Goal: Use online tool/utility: Utilize a website feature to perform a specific function

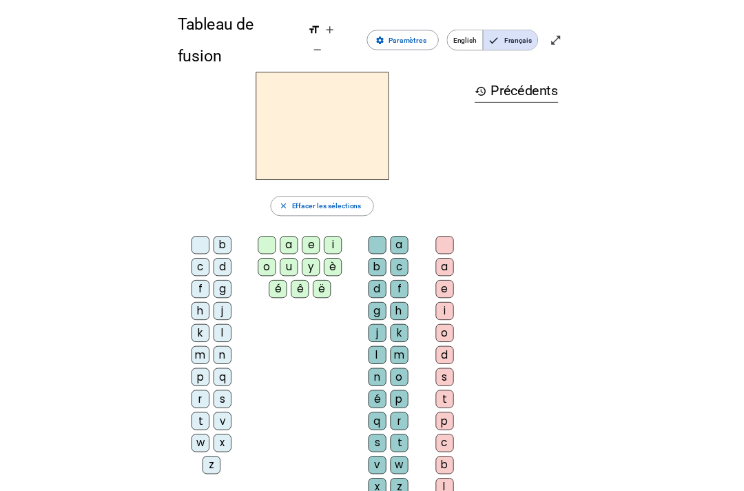
scroll to position [13, 0]
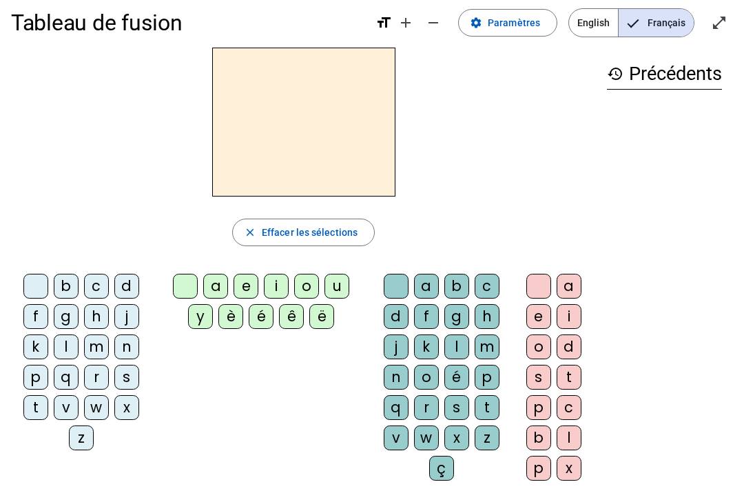
click at [557, 283] on div "history Précédents" at bounding box center [664, 259] width 137 height 422
click at [557, 317] on div "history Précédents" at bounding box center [664, 259] width 137 height 422
click at [272, 279] on div "i" at bounding box center [276, 286] width 25 height 25
click at [59, 341] on div "l" at bounding box center [66, 346] width 25 height 25
click at [190, 275] on div at bounding box center [185, 286] width 25 height 25
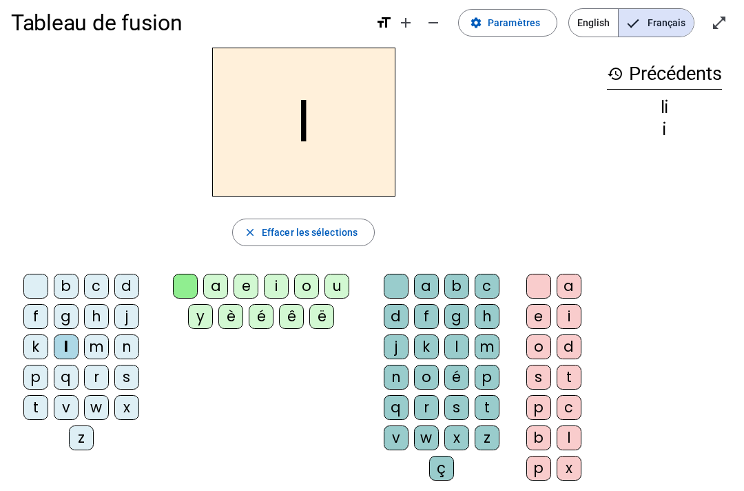
click at [57, 342] on div "l" at bounding box center [66, 346] width 25 height 25
click at [288, 284] on div "i" at bounding box center [276, 286] width 25 height 25
click at [189, 279] on div at bounding box center [185, 286] width 25 height 25
click at [23, 285] on div at bounding box center [35, 286] width 25 height 25
click at [274, 285] on div "i" at bounding box center [276, 286] width 25 height 25
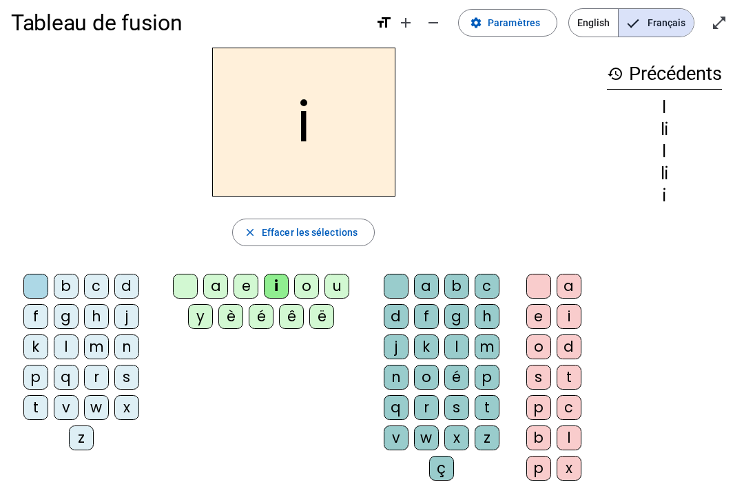
click at [55, 340] on div "l" at bounding box center [66, 346] width 25 height 25
click at [65, 337] on div "l" at bounding box center [66, 346] width 25 height 25
click at [60, 347] on div "l" at bounding box center [66, 346] width 25 height 25
click at [284, 288] on div "i" at bounding box center [276, 286] width 25 height 25
click at [175, 284] on div at bounding box center [185, 286] width 25 height 25
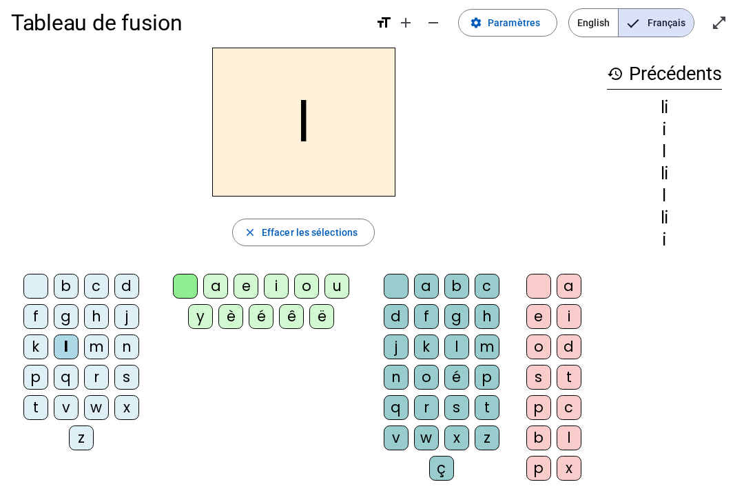
click at [65, 350] on div "l" at bounding box center [66, 346] width 25 height 25
click at [30, 276] on div at bounding box center [35, 286] width 25 height 25
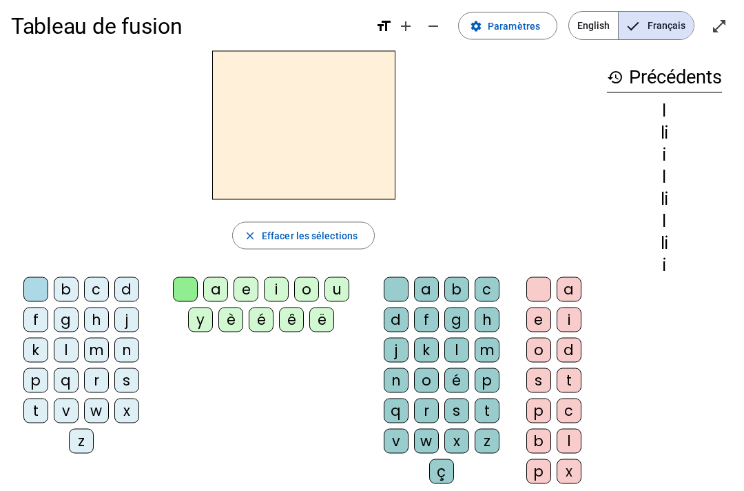
scroll to position [0, 0]
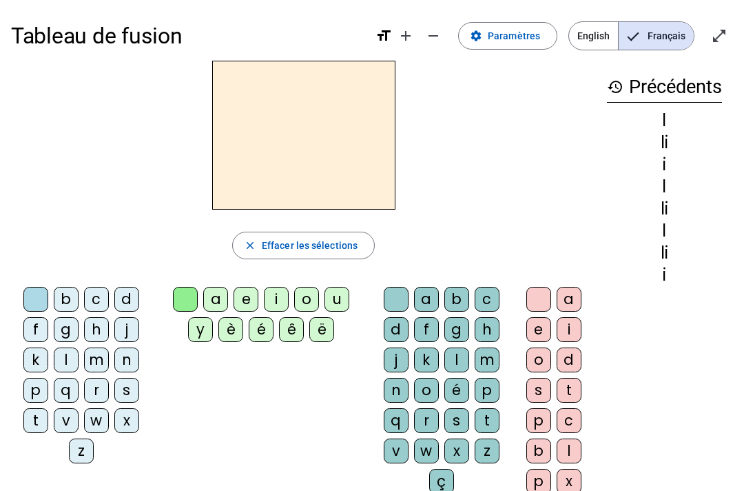
click at [282, 305] on div "i" at bounding box center [276, 299] width 25 height 25
click at [462, 358] on div "l" at bounding box center [456, 359] width 25 height 25
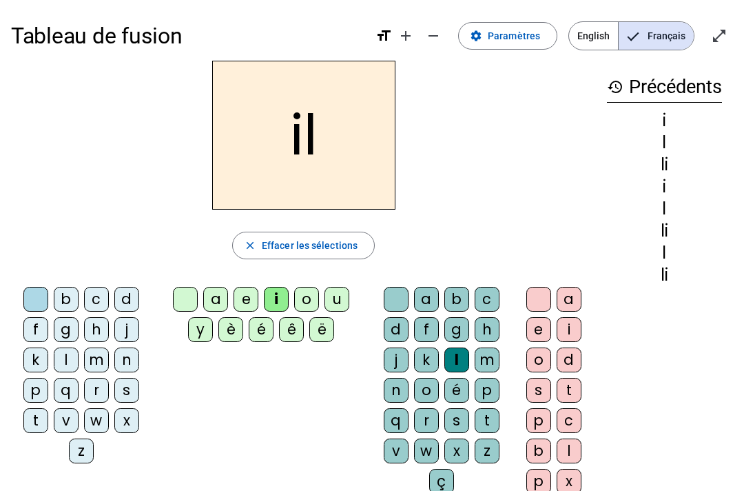
click at [498, 353] on div "m" at bounding box center [487, 359] width 25 height 25
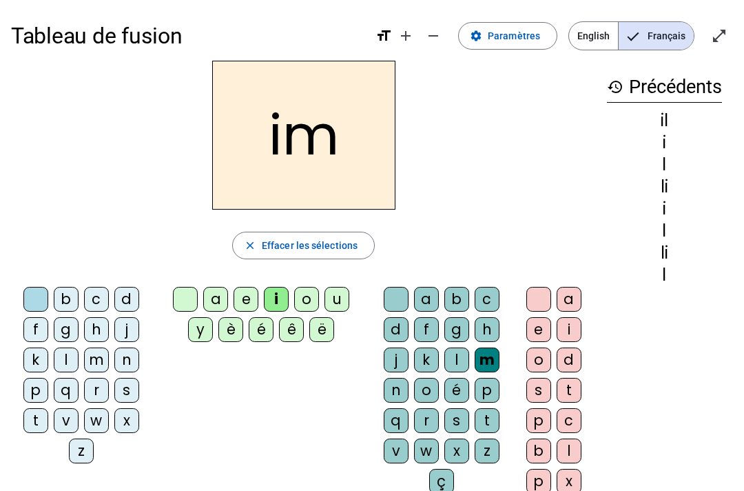
click at [460, 355] on div "l" at bounding box center [456, 359] width 25 height 25
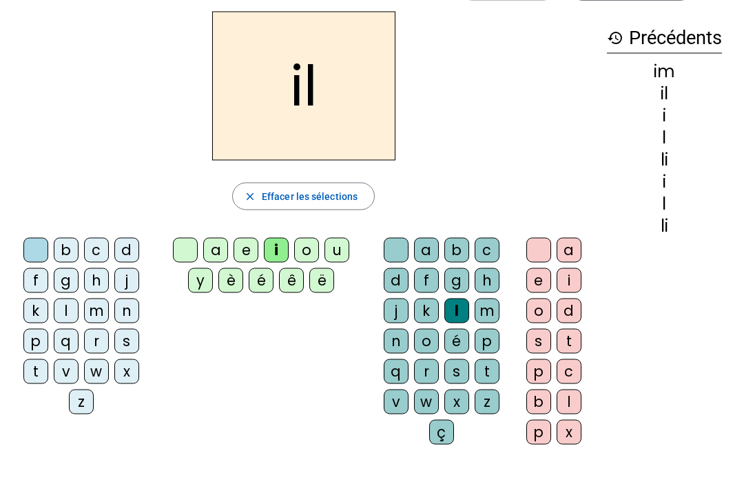
scroll to position [49, 0]
click at [92, 299] on div "m" at bounding box center [96, 310] width 25 height 25
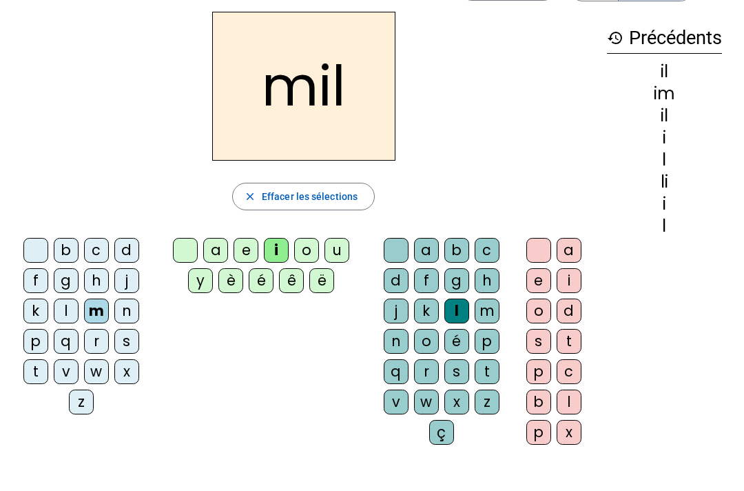
click at [174, 252] on div at bounding box center [185, 250] width 25 height 25
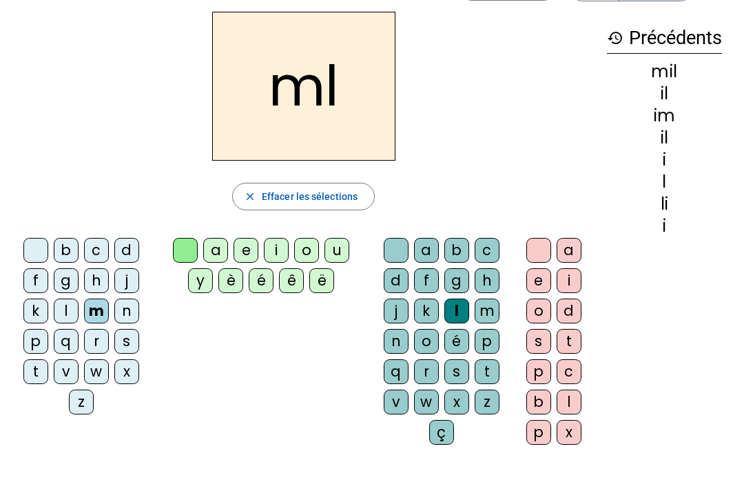
click at [401, 247] on div at bounding box center [396, 250] width 25 height 25
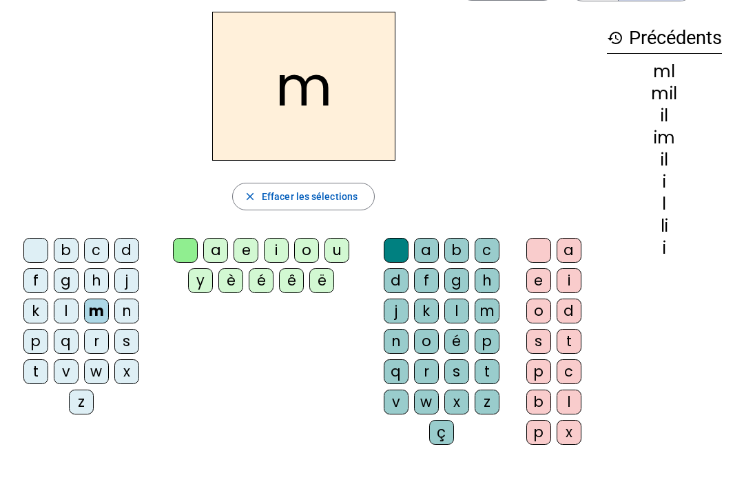
click at [28, 233] on div "b c d f g h j k l m n p q r s t v w x z" at bounding box center [84, 328] width 146 height 193
click at [39, 228] on div "m close Effacer les sélections b c d f g h j k l m n p q r s t v w x z a e i o …" at bounding box center [303, 234] width 585 height 444
click at [29, 246] on div at bounding box center [35, 250] width 25 height 25
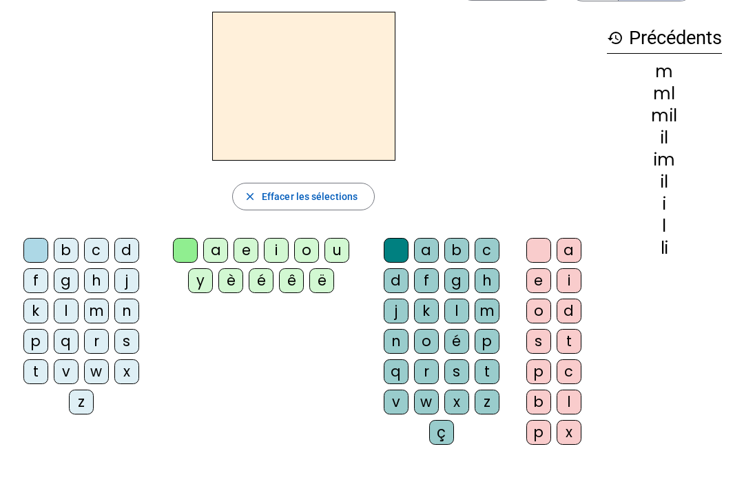
click at [90, 302] on div "m" at bounding box center [96, 310] width 25 height 25
click at [207, 243] on div "a" at bounding box center [215, 250] width 25 height 25
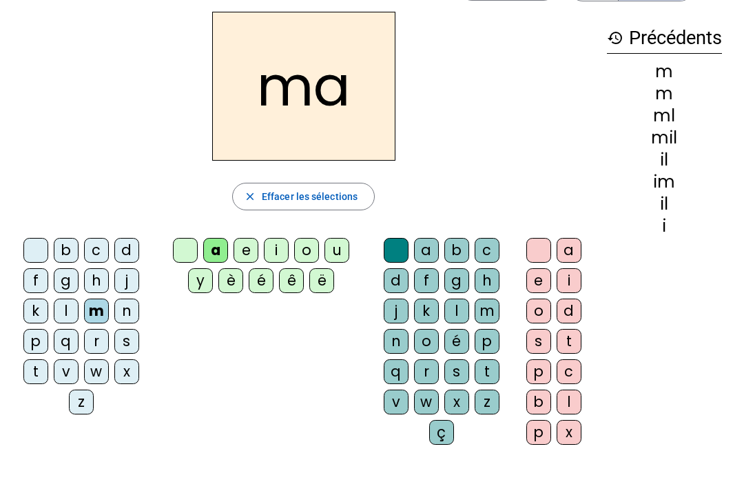
click at [468, 305] on div "l" at bounding box center [456, 310] width 25 height 25
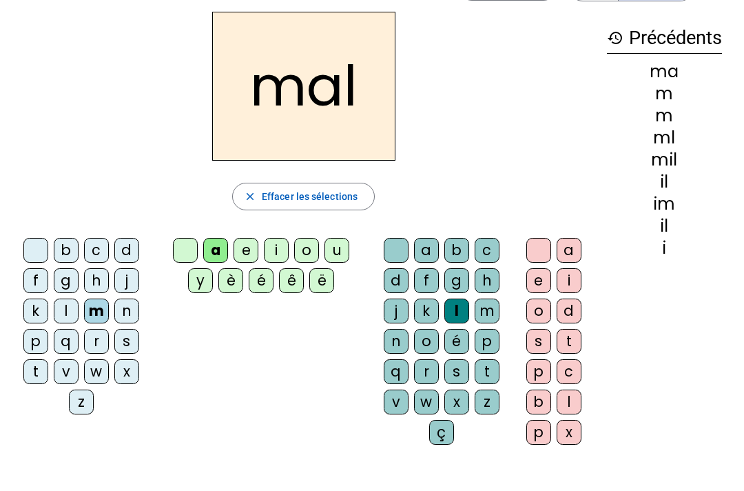
scroll to position [43, 0]
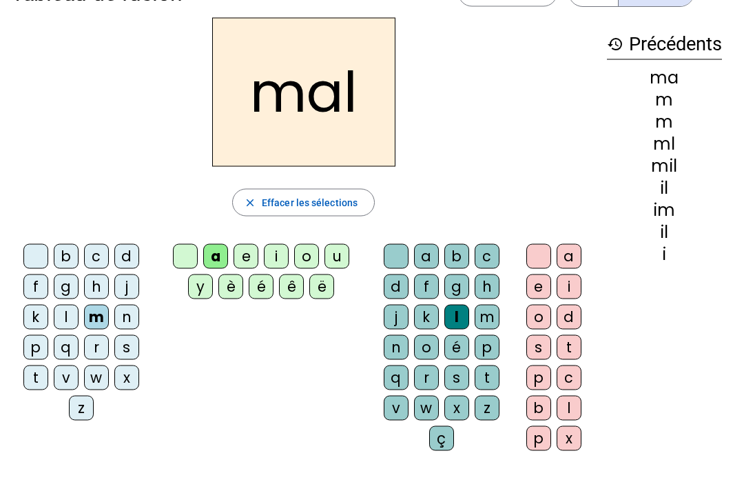
click at [400, 262] on div at bounding box center [396, 256] width 25 height 25
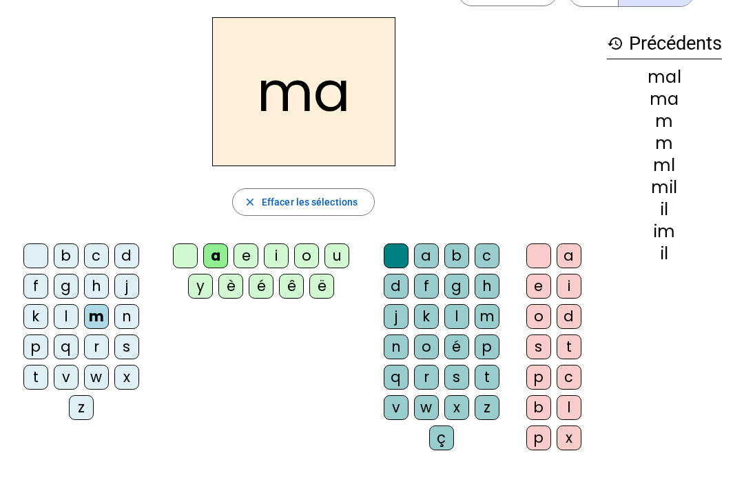
click at [197, 251] on div at bounding box center [185, 255] width 25 height 25
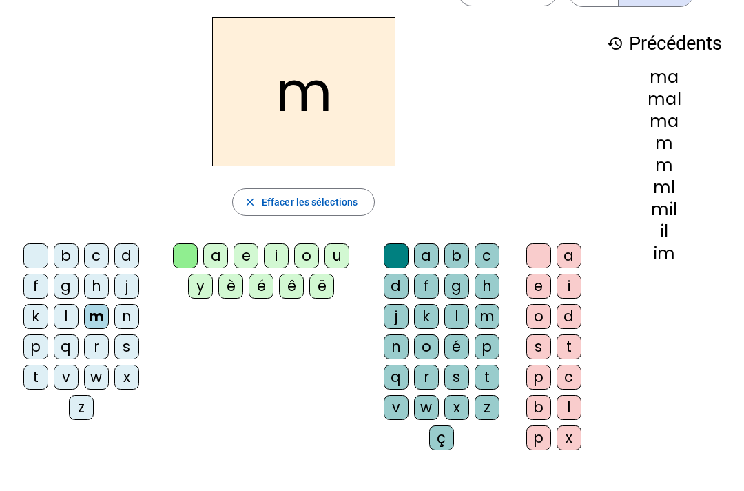
click at [59, 317] on div "l" at bounding box center [66, 316] width 25 height 25
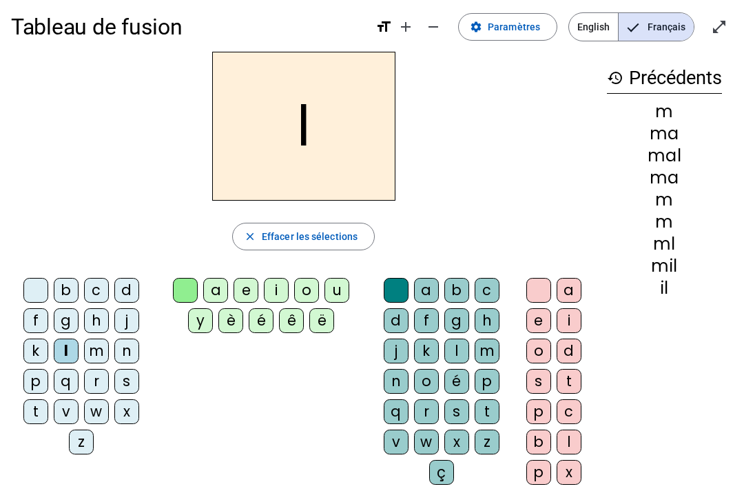
scroll to position [5, 0]
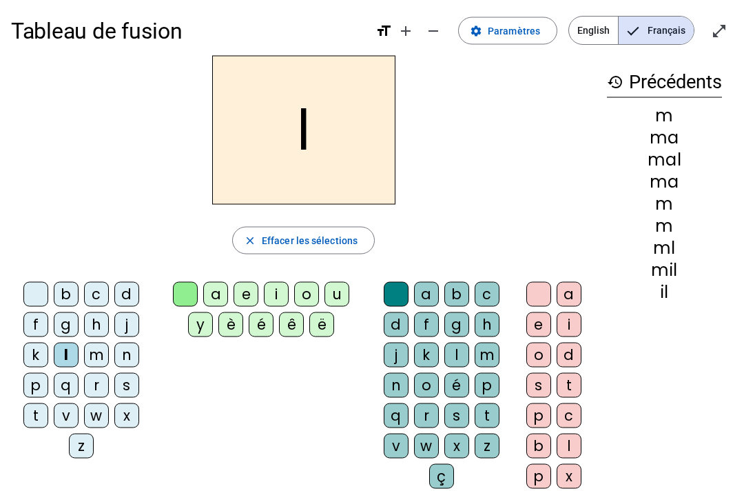
click at [215, 296] on div "a" at bounding box center [215, 294] width 25 height 25
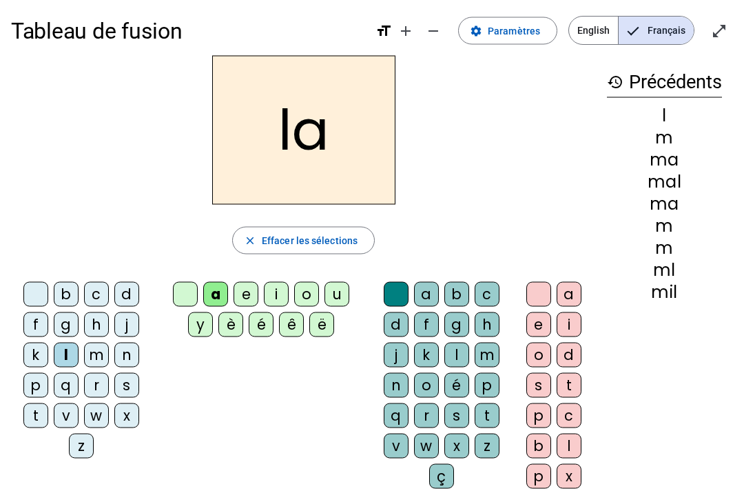
scroll to position [6, 0]
click at [187, 278] on div "a e i o u y è é ê ë" at bounding box center [264, 312] width 214 height 72
click at [181, 289] on div at bounding box center [185, 293] width 25 height 25
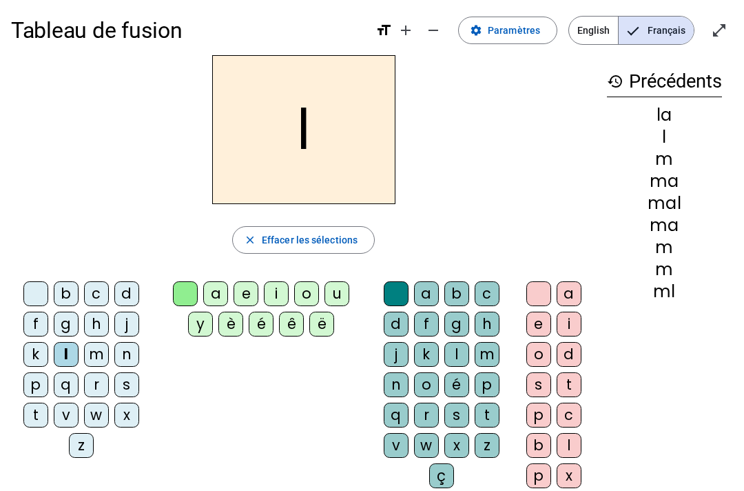
click at [341, 283] on div "u" at bounding box center [337, 293] width 25 height 25
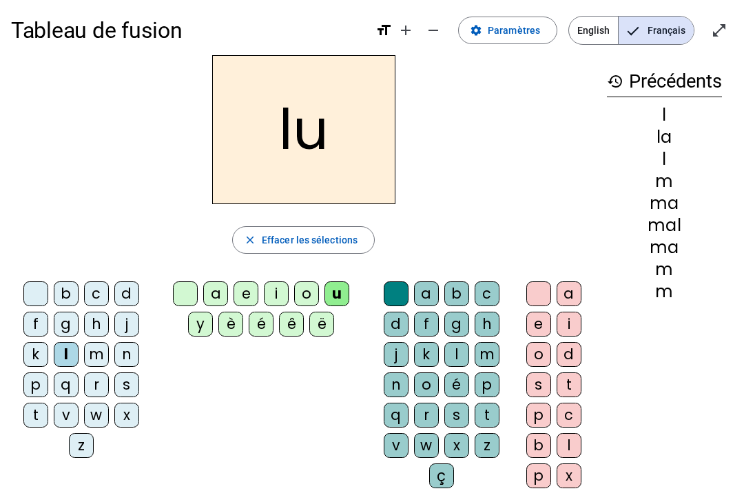
click at [25, 287] on div at bounding box center [35, 293] width 25 height 25
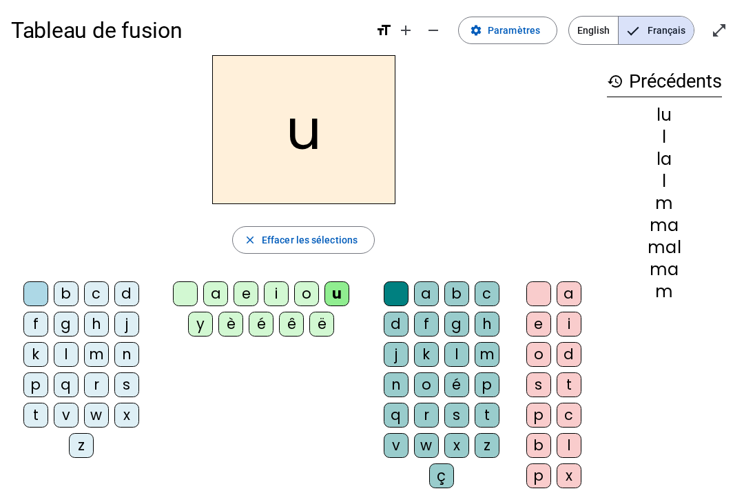
click at [121, 291] on div "d" at bounding box center [126, 293] width 25 height 25
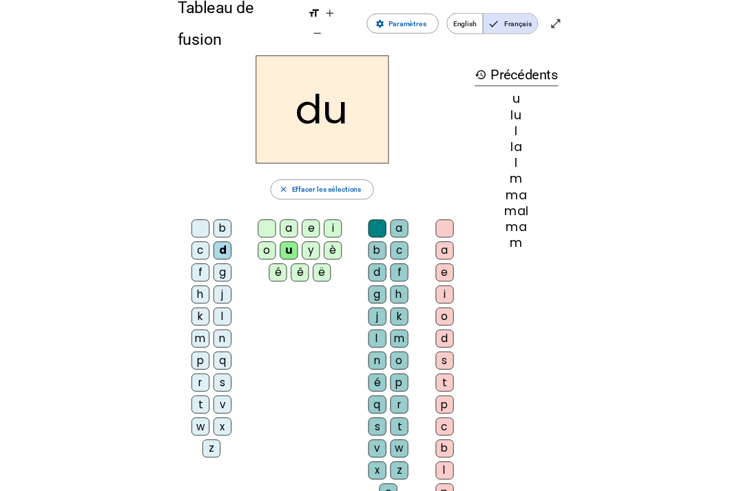
scroll to position [0, 0]
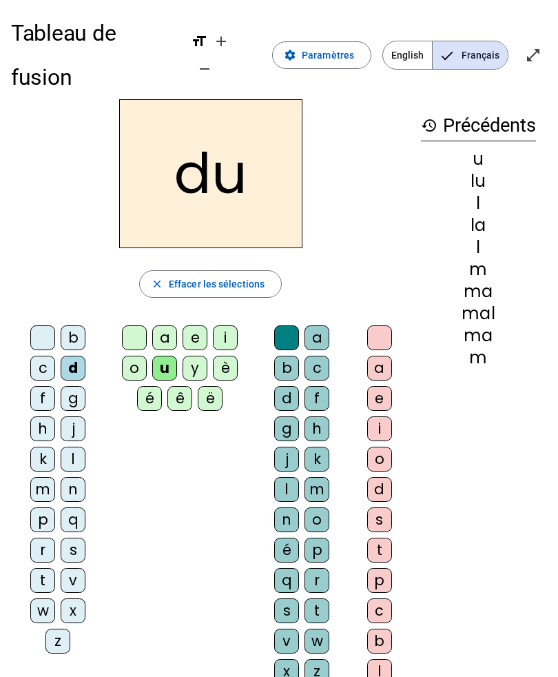
click at [176, 459] on div "b c d f g h j k l m n p q r s t v w x z a e i o u y è é ê ë a b c d f g h j k l…" at bounding box center [210, 537] width 399 height 435
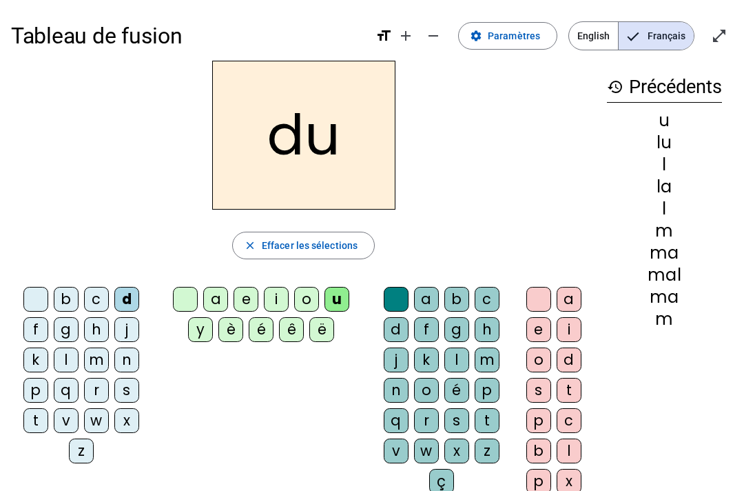
click at [28, 288] on div at bounding box center [35, 299] width 25 height 25
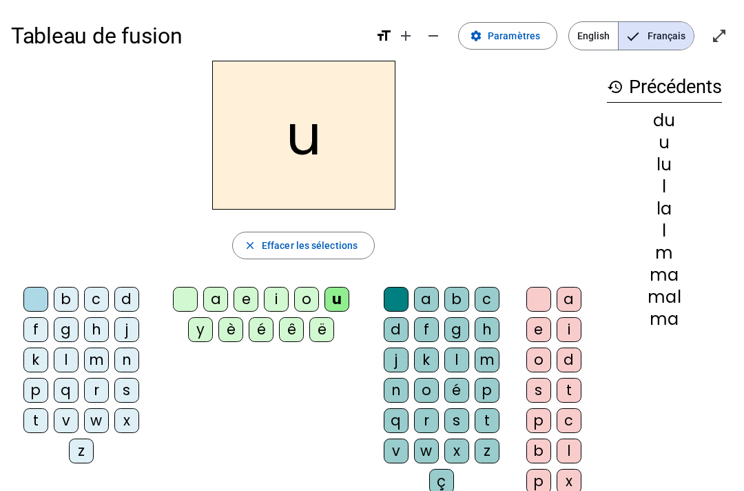
click at [32, 417] on div "t" at bounding box center [35, 420] width 25 height 25
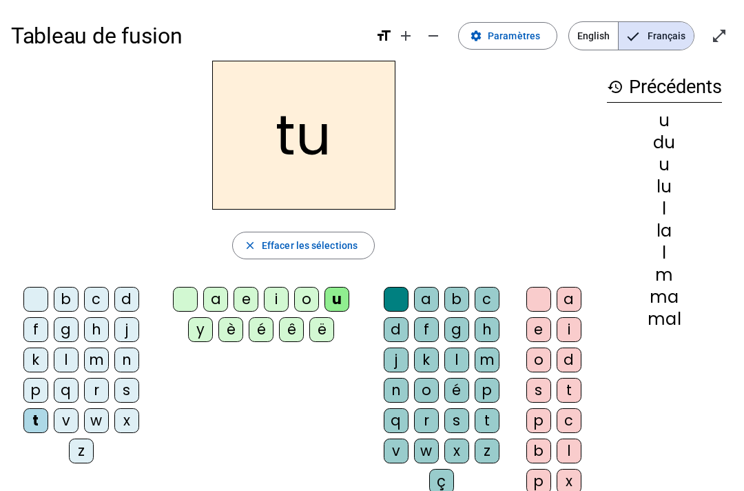
click at [185, 291] on div at bounding box center [185, 299] width 25 height 25
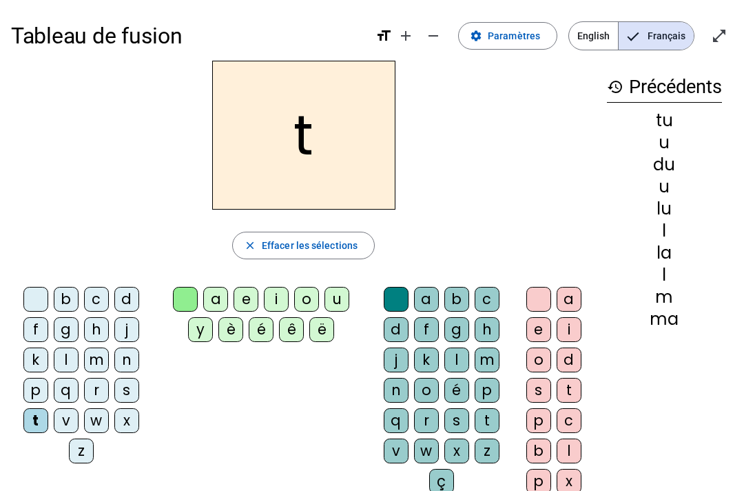
click at [249, 301] on div "e" at bounding box center [246, 299] width 25 height 25
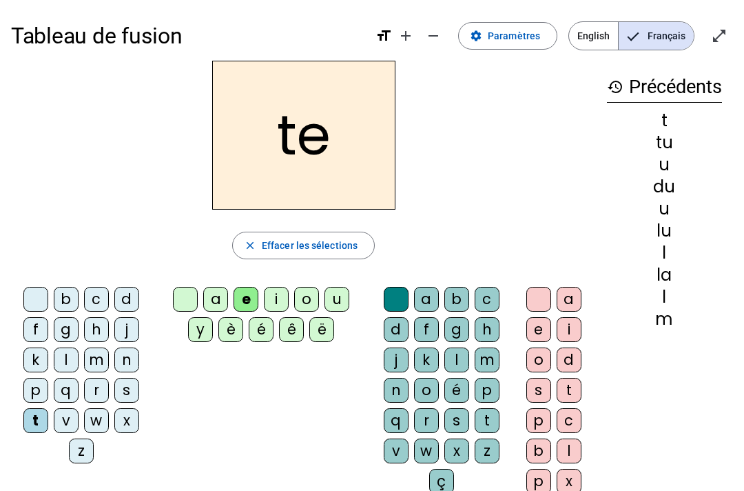
click at [23, 279] on div "te close Effacer les sélections b c d f g h j k l m n p q r s t v w x z a e i o…" at bounding box center [303, 283] width 585 height 444
click at [28, 301] on div at bounding box center [35, 299] width 25 height 25
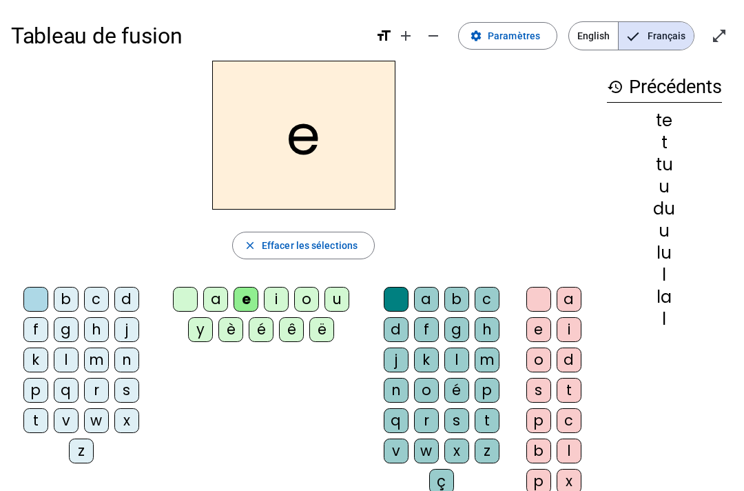
click at [133, 295] on div "d" at bounding box center [126, 299] width 25 height 25
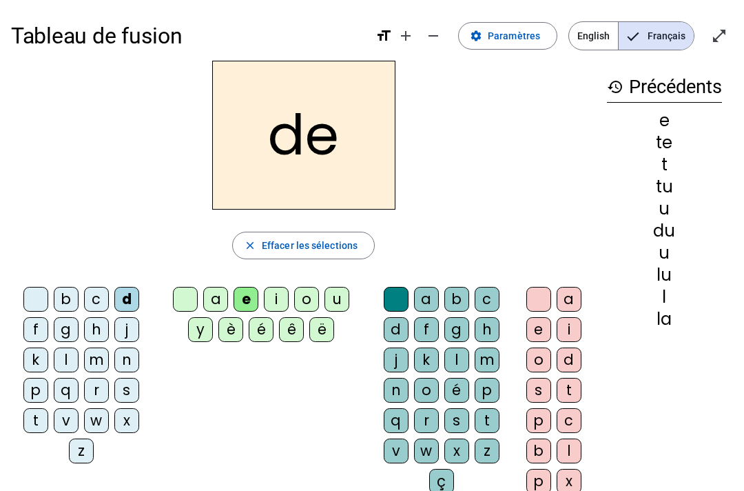
click at [30, 279] on div "de close Effacer les sélections b c d f g h j k l m n p q r s t v w x z a e i o…" at bounding box center [303, 283] width 585 height 444
click at [40, 292] on div at bounding box center [35, 299] width 25 height 25
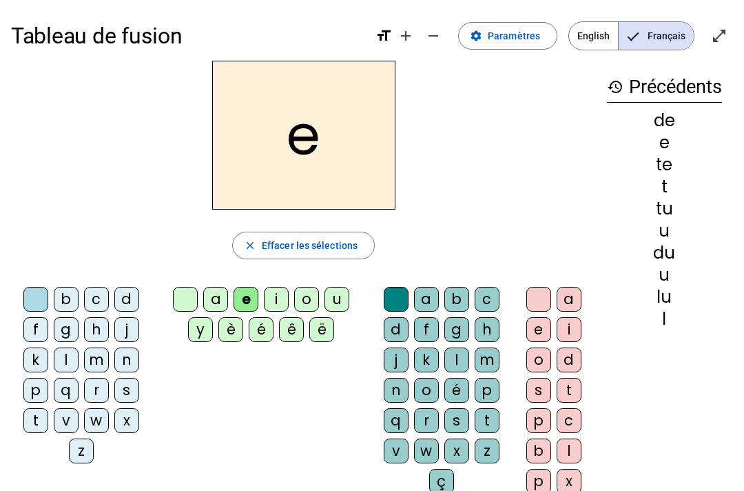
click at [124, 328] on div "j" at bounding box center [126, 329] width 25 height 25
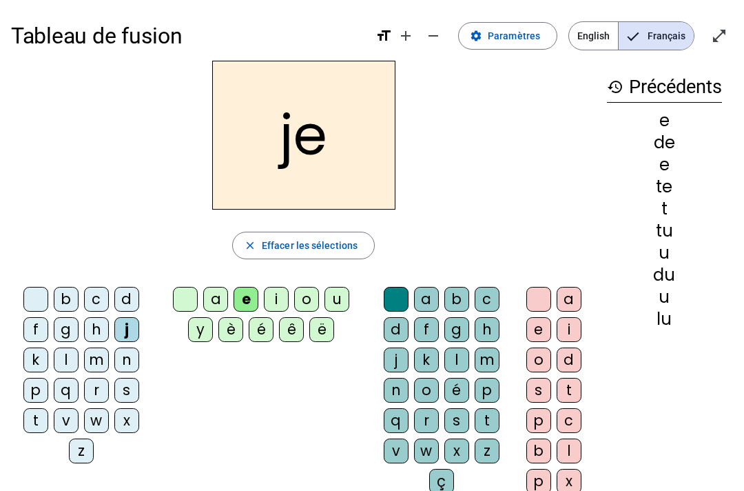
click at [467, 418] on div "s" at bounding box center [456, 420] width 25 height 25
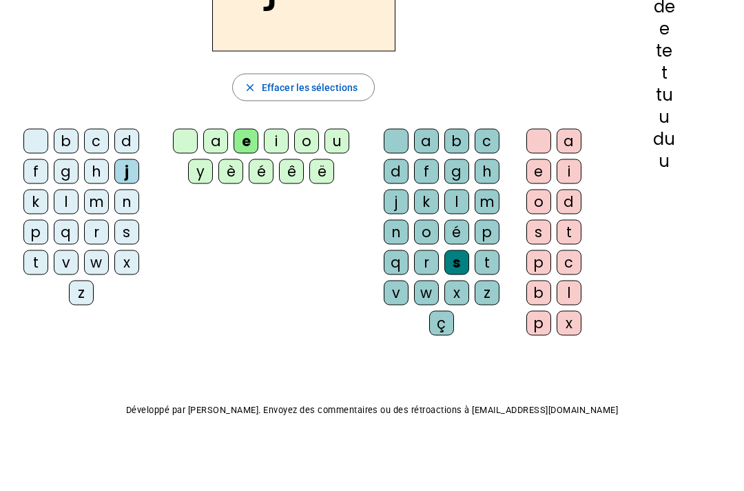
scroll to position [158, 0]
click at [397, 122] on div "jes close Effacer les sélections b c d f g h j k l m n p q r s t v w x z a e i …" at bounding box center [303, 124] width 585 height 444
click at [391, 128] on div at bounding box center [396, 140] width 25 height 25
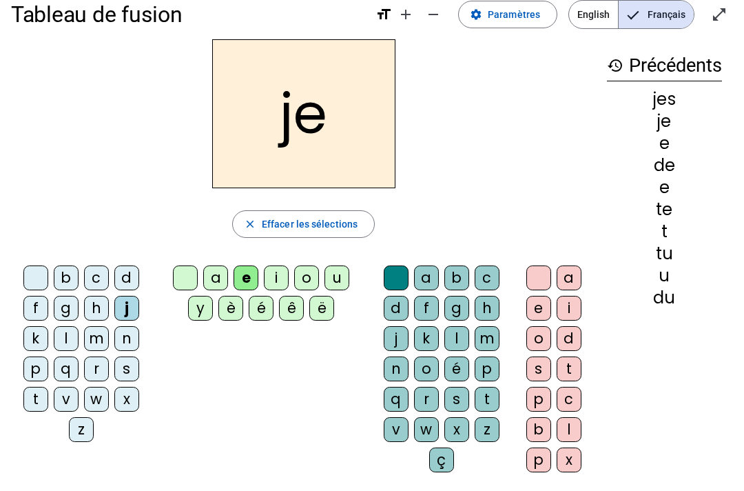
scroll to position [0, 0]
